Goal: Task Accomplishment & Management: Complete application form

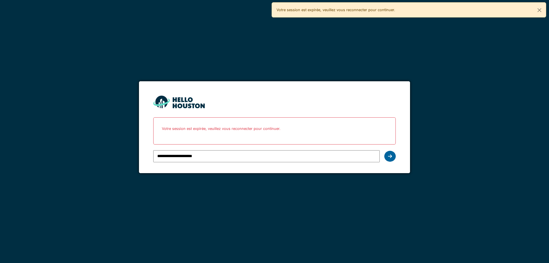
click at [390, 156] on icon at bounding box center [390, 156] width 4 height 5
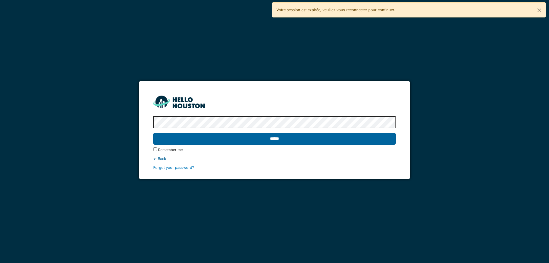
click at [275, 142] on input "******" at bounding box center [274, 139] width 242 height 12
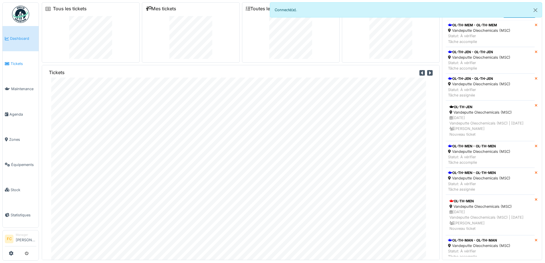
click at [18, 63] on span "Tickets" at bounding box center [24, 63] width 26 height 5
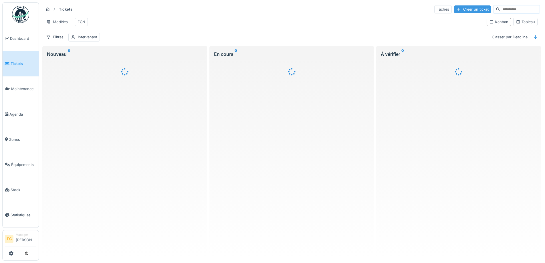
click at [454, 7] on div "Créer un ticket" at bounding box center [472, 9] width 37 height 8
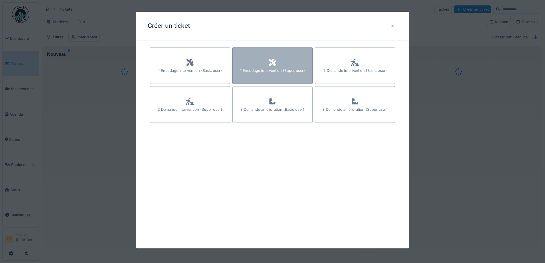
click at [263, 61] on div "1 Encodage intervention (Super user)" at bounding box center [272, 65] width 80 height 37
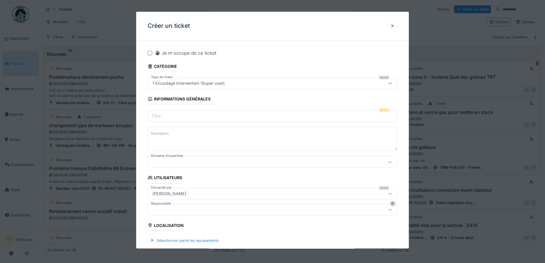
click at [171, 117] on input "Titre" at bounding box center [273, 116] width 250 height 12
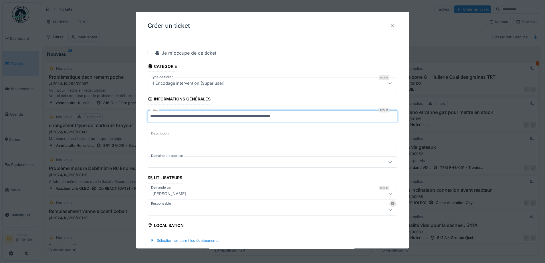
type input "**********"
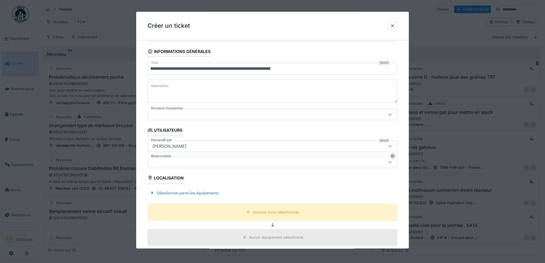
scroll to position [114, 0]
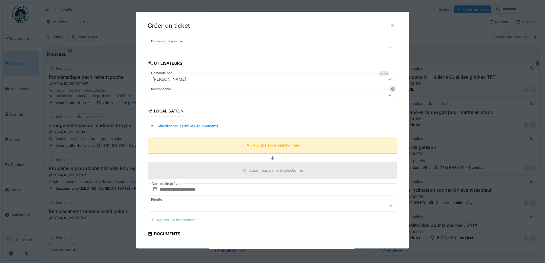
click at [211, 145] on div "Aucune zone sélectionnée" at bounding box center [273, 145] width 250 height 17
click at [154, 126] on div at bounding box center [152, 125] width 5 height 5
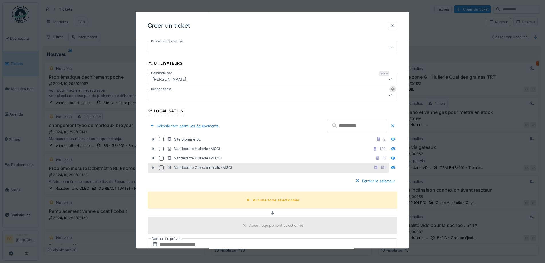
click at [151, 167] on icon at bounding box center [153, 168] width 5 height 4
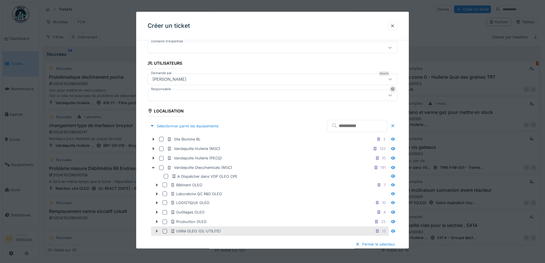
click at [156, 231] on icon at bounding box center [156, 231] width 5 height 4
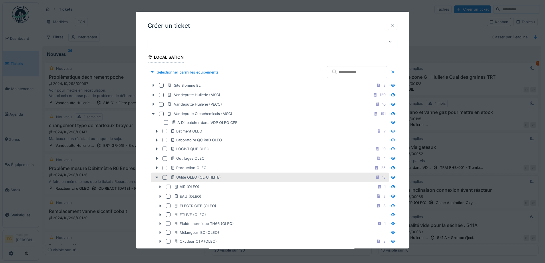
scroll to position [172, 0]
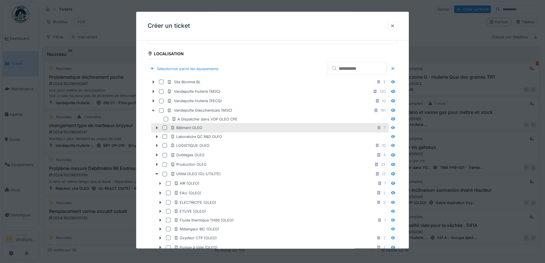
click at [163, 130] on div at bounding box center [165, 128] width 7 height 5
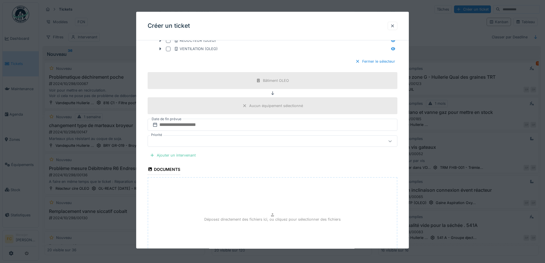
scroll to position [400, 0]
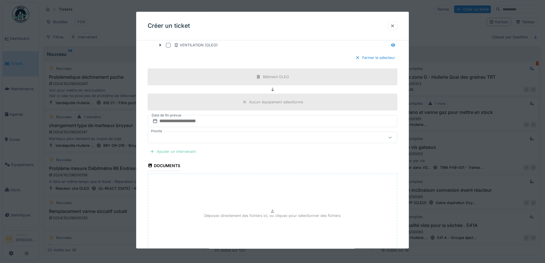
click at [169, 148] on div "Ajouter un intervenant" at bounding box center [173, 152] width 50 height 8
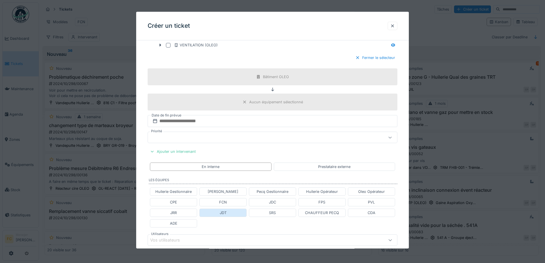
click at [225, 214] on div "JDT" at bounding box center [223, 212] width 7 height 5
type input "****"
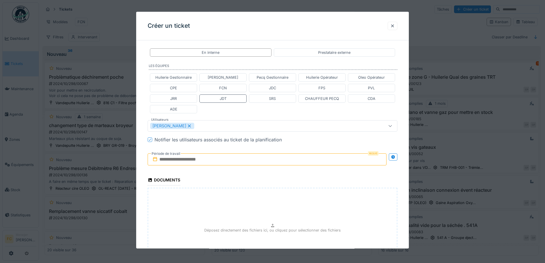
scroll to position [515, 0]
click at [182, 162] on input "text" at bounding box center [267, 159] width 239 height 12
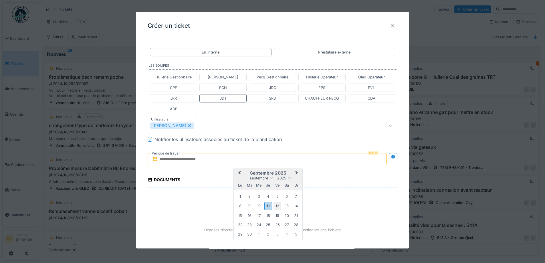
click at [277, 203] on div "12" at bounding box center [277, 206] width 8 height 8
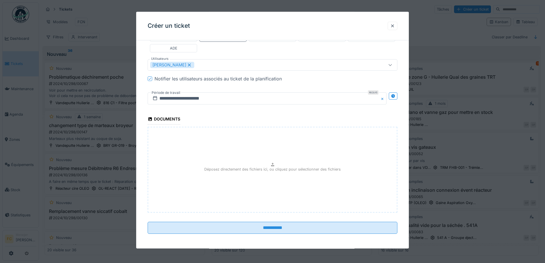
scroll to position [577, 0]
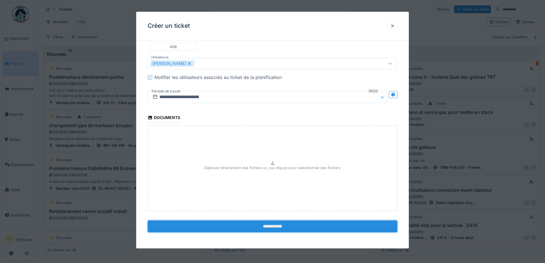
click at [220, 225] on input "**********" at bounding box center [273, 227] width 250 height 12
